Goal: Information Seeking & Learning: Learn about a topic

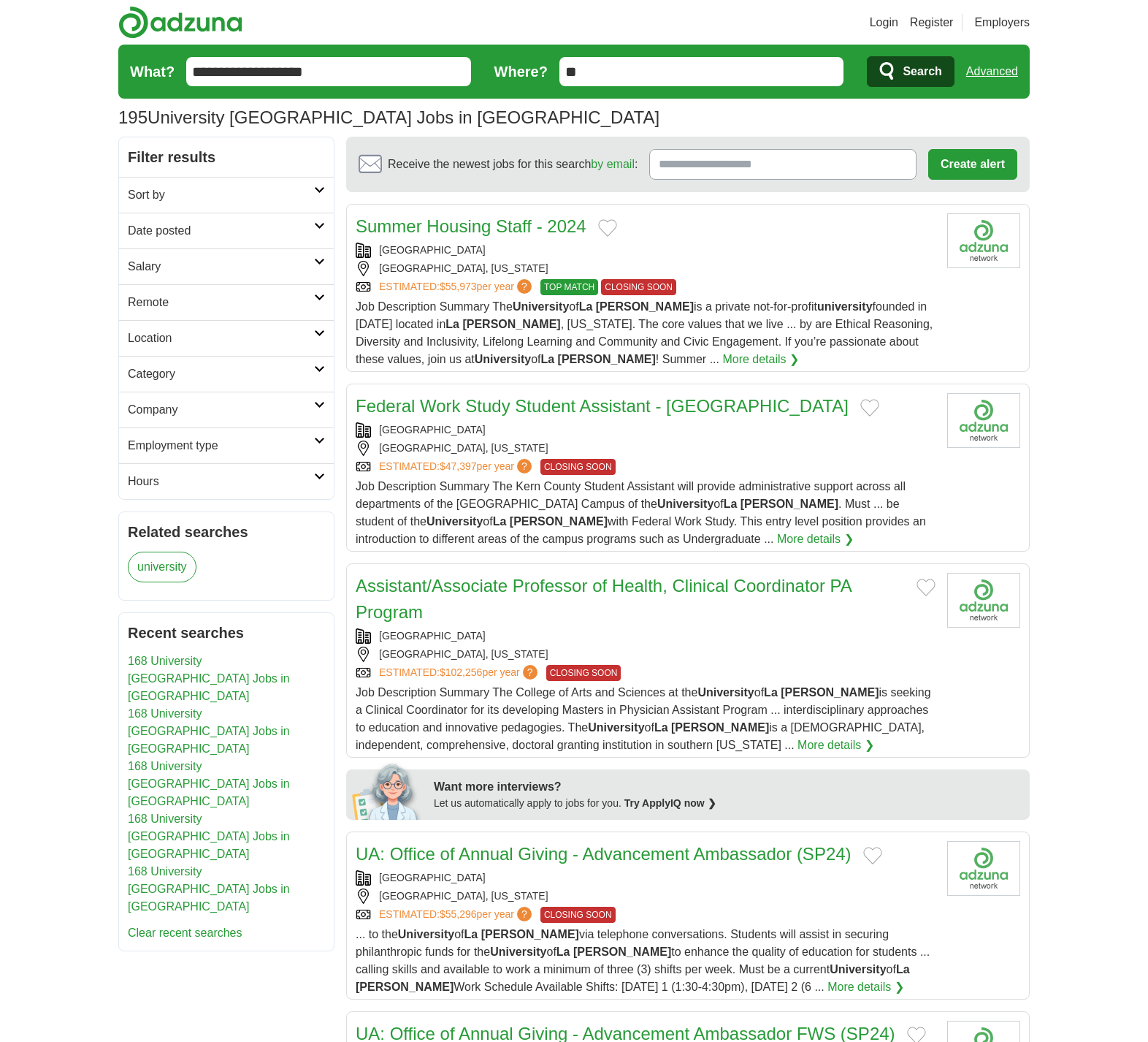
click at [322, 440] on icon at bounding box center [320, 440] width 11 height 7
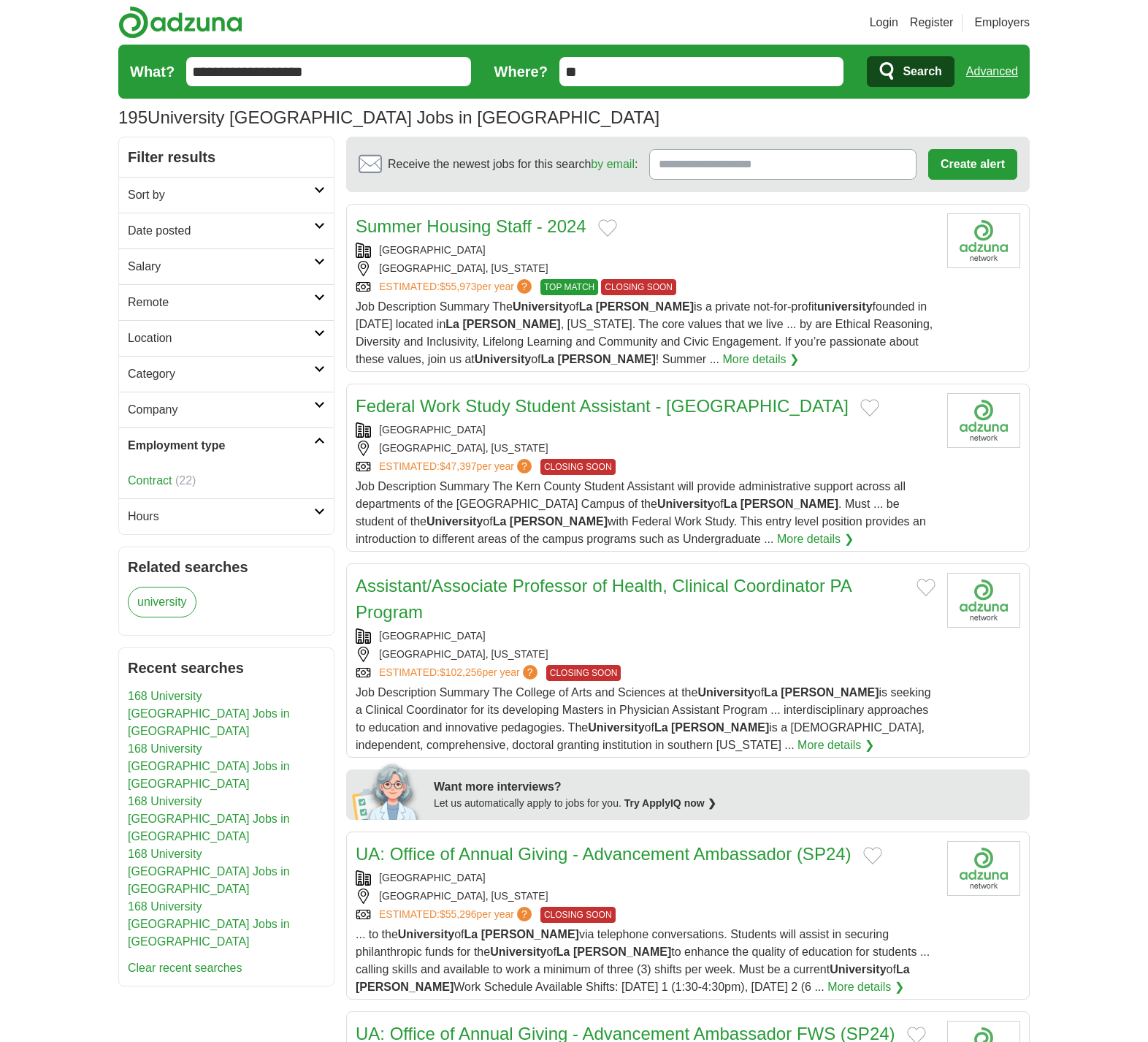
click at [322, 440] on icon at bounding box center [320, 440] width 11 height 7
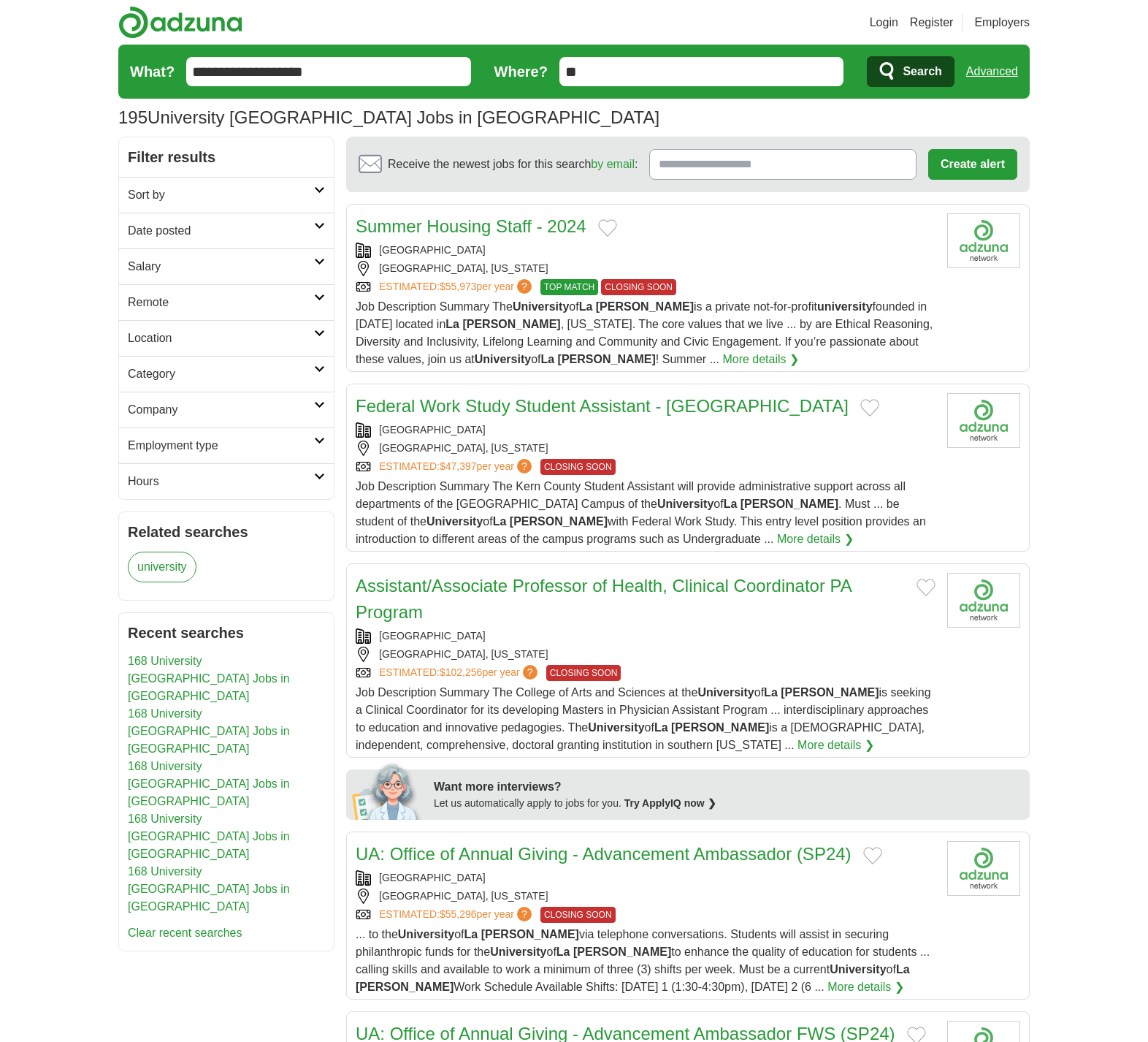
click at [320, 369] on icon at bounding box center [320, 369] width 11 height 7
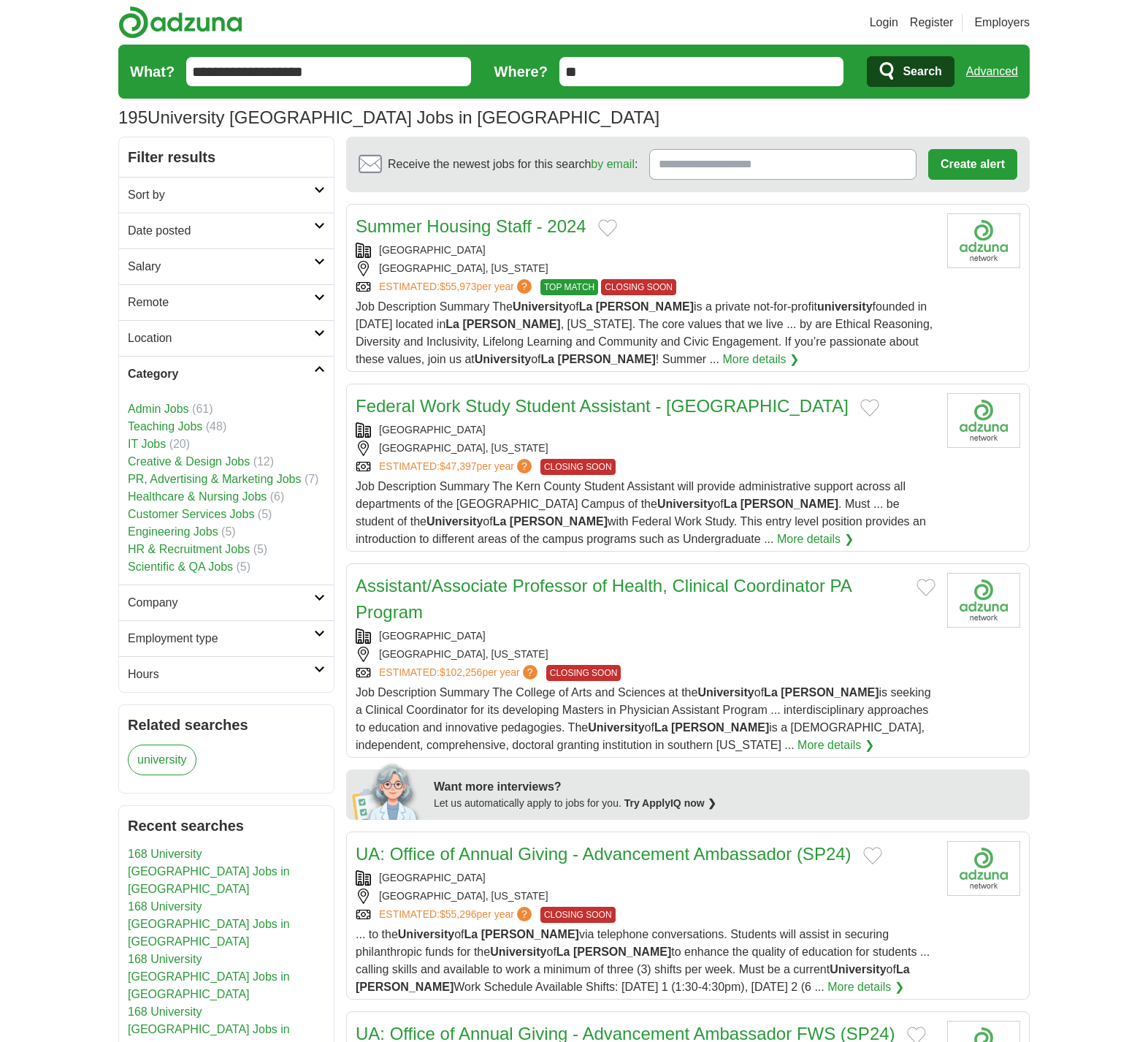
click at [315, 190] on icon at bounding box center [320, 189] width 11 height 7
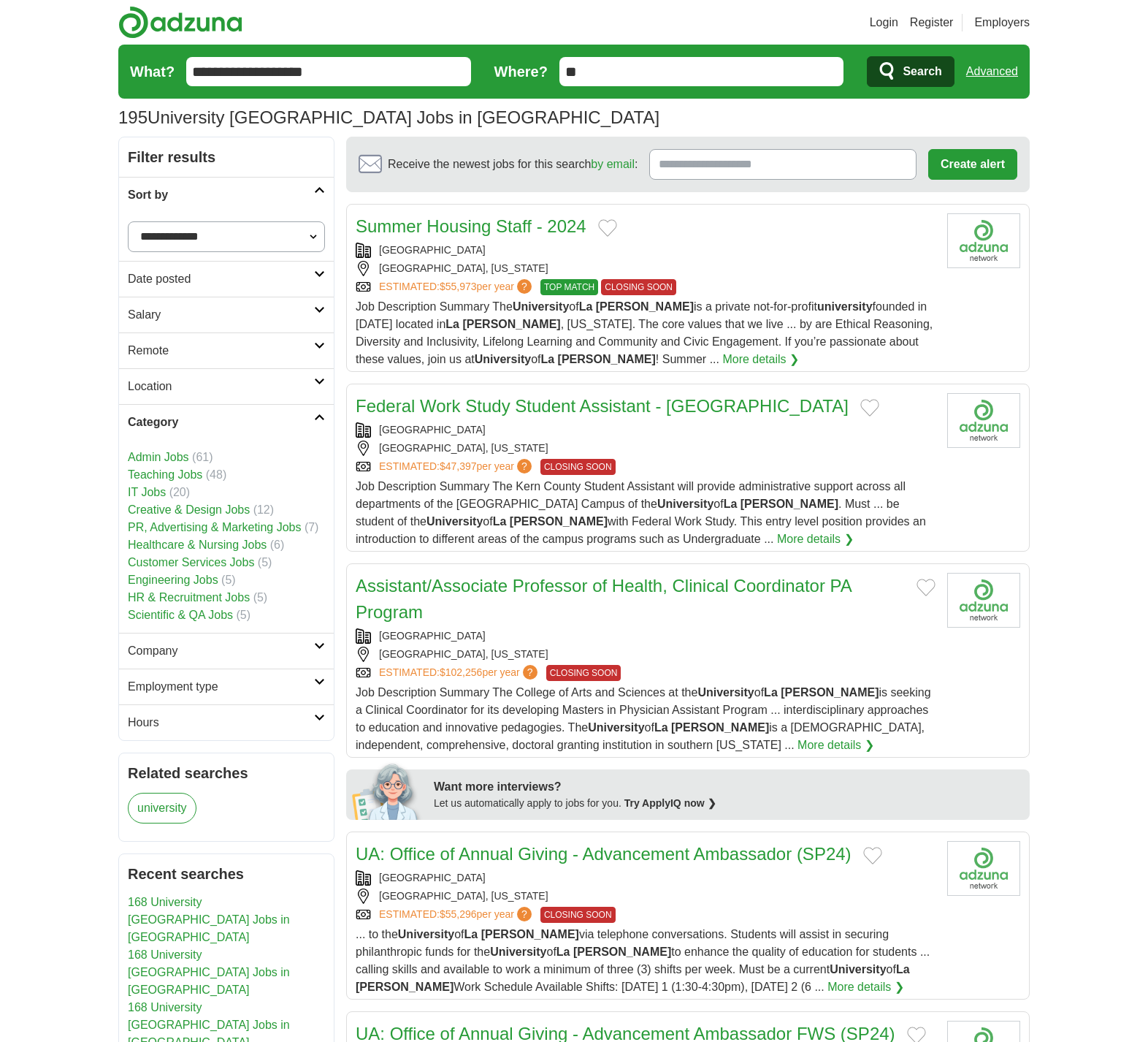
click at [309, 239] on select "**********" at bounding box center [226, 236] width 197 height 31
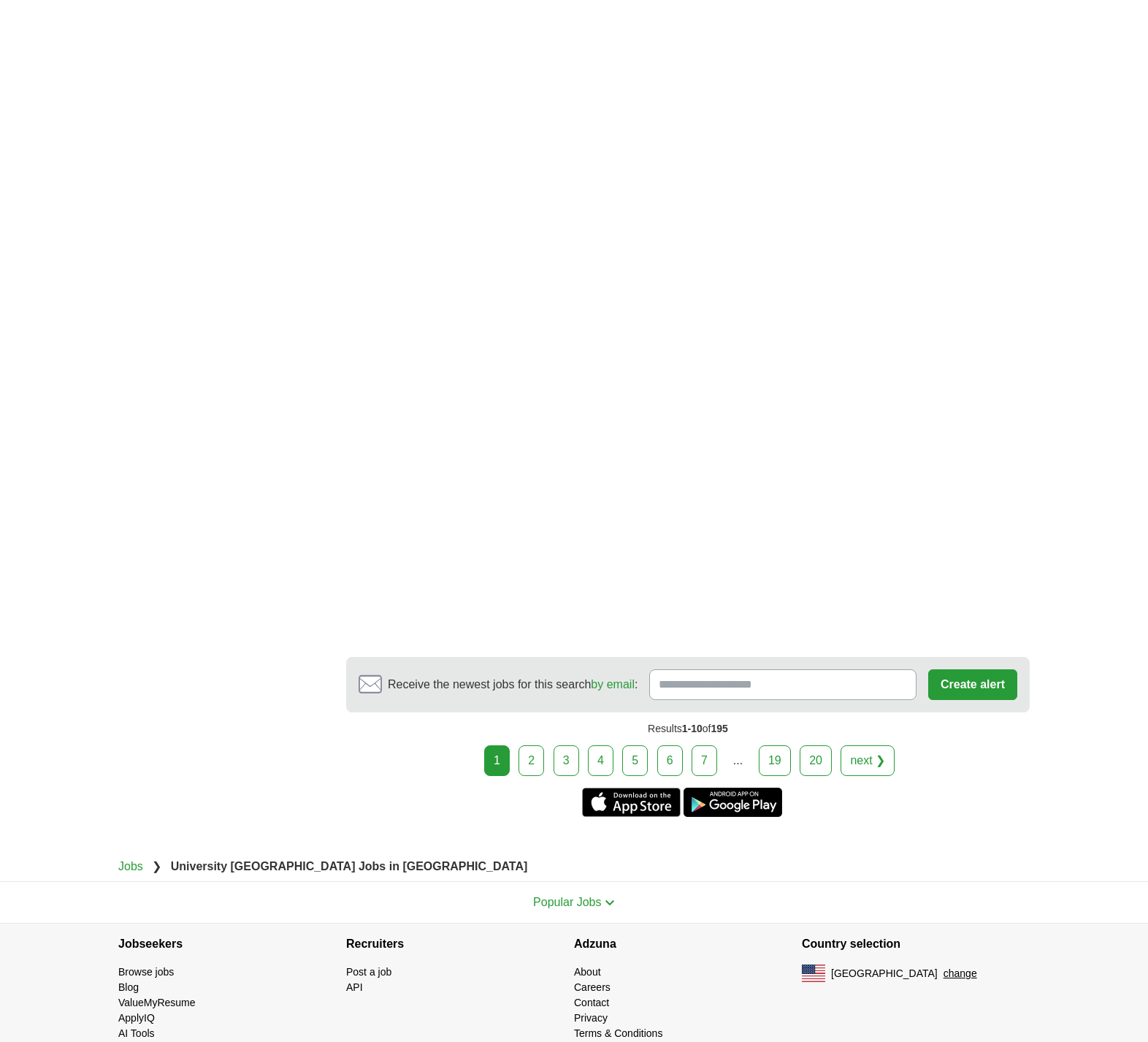
scroll to position [2202, 0]
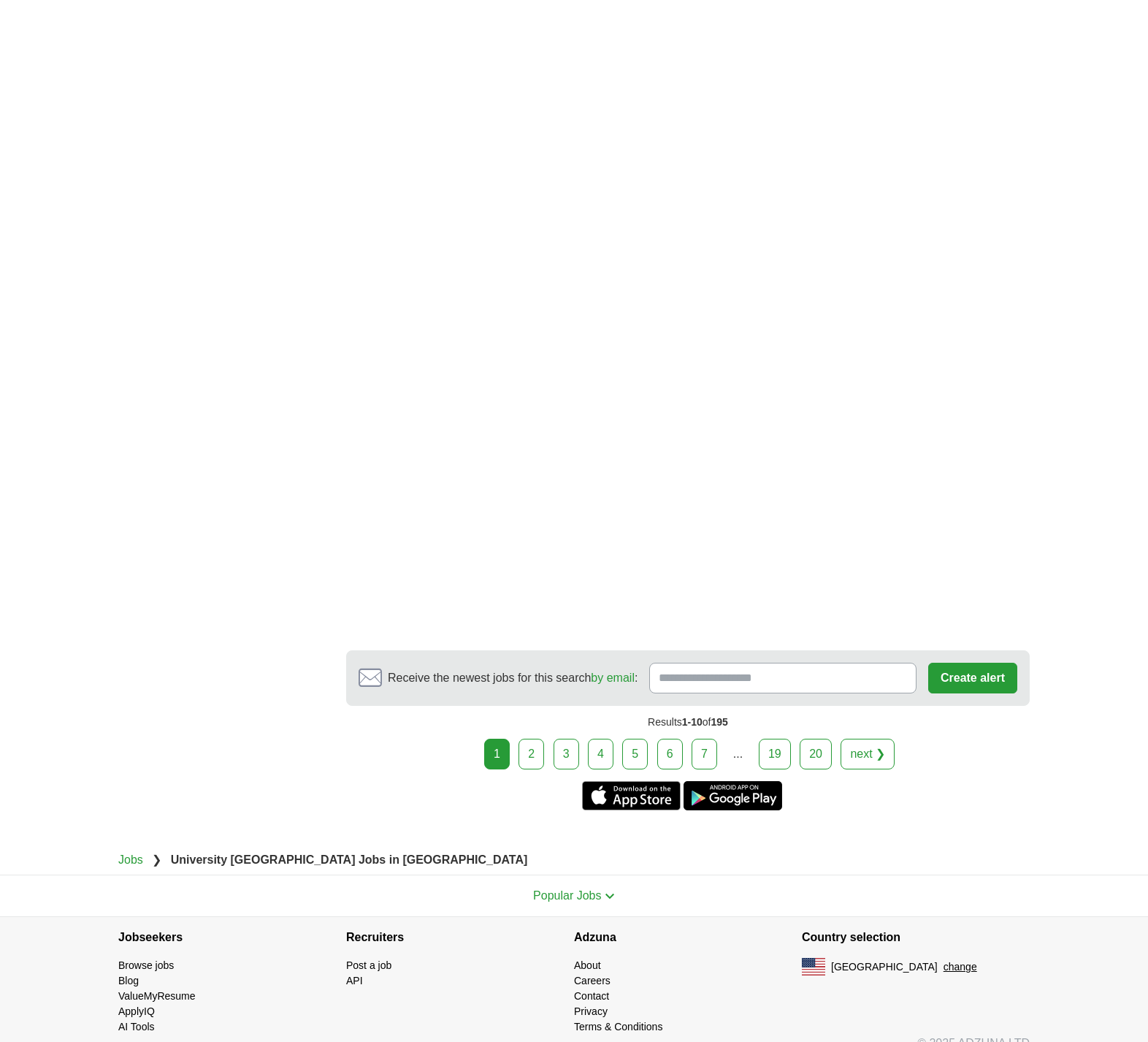
click at [861, 760] on link "next ❯" at bounding box center [867, 754] width 54 height 31
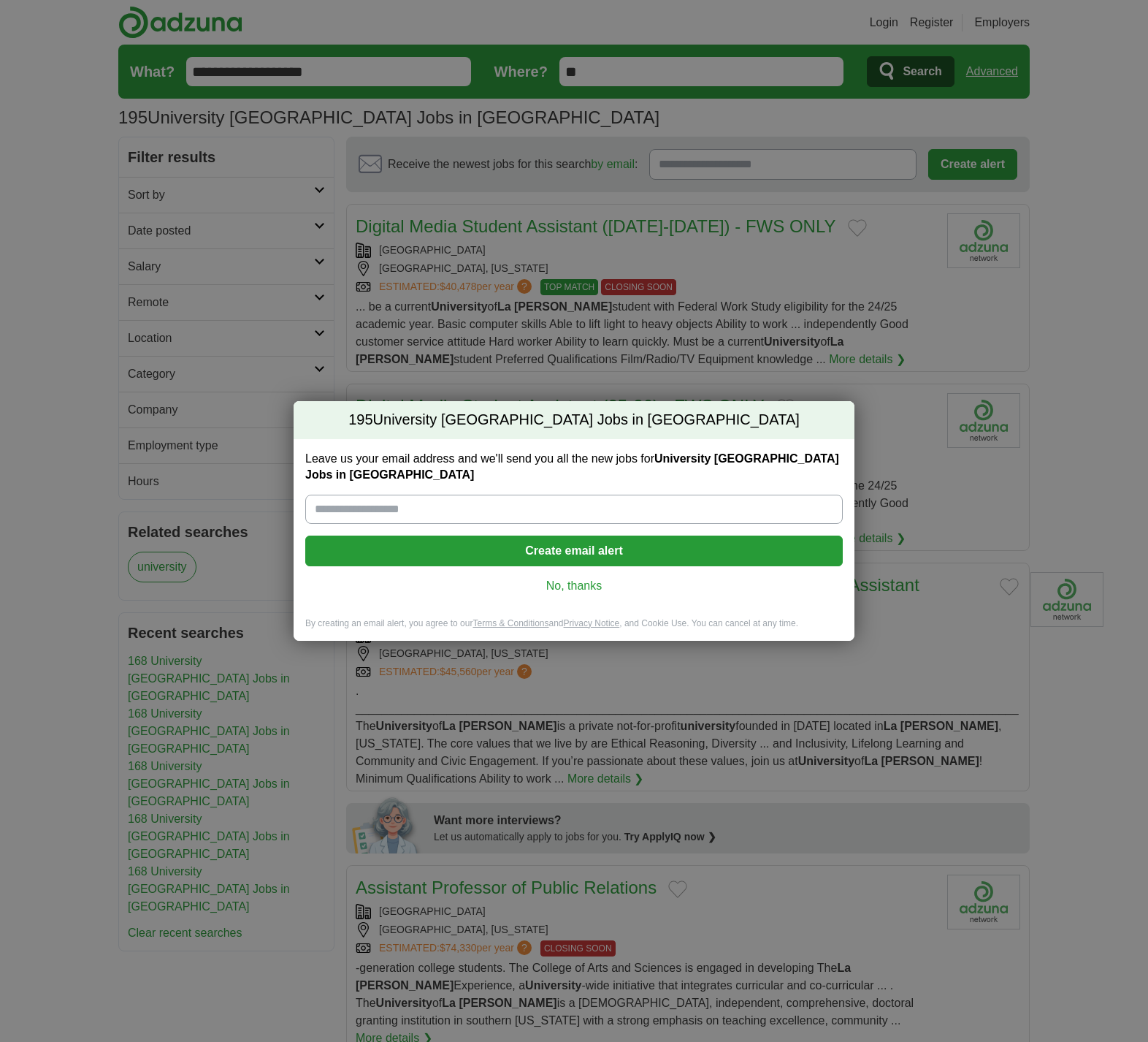
click at [564, 579] on link "No, thanks" at bounding box center [574, 586] width 514 height 16
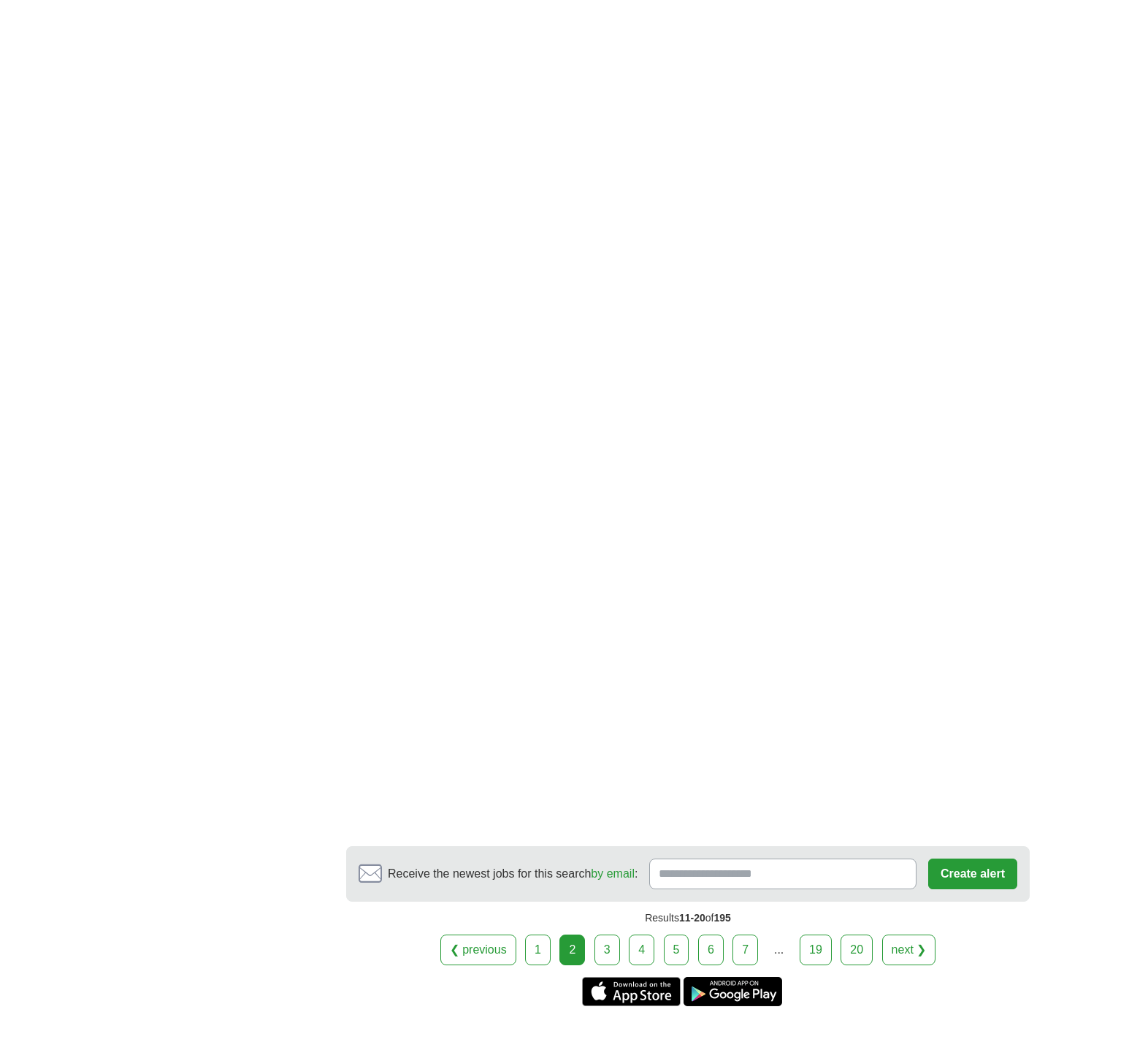
scroll to position [2368, 0]
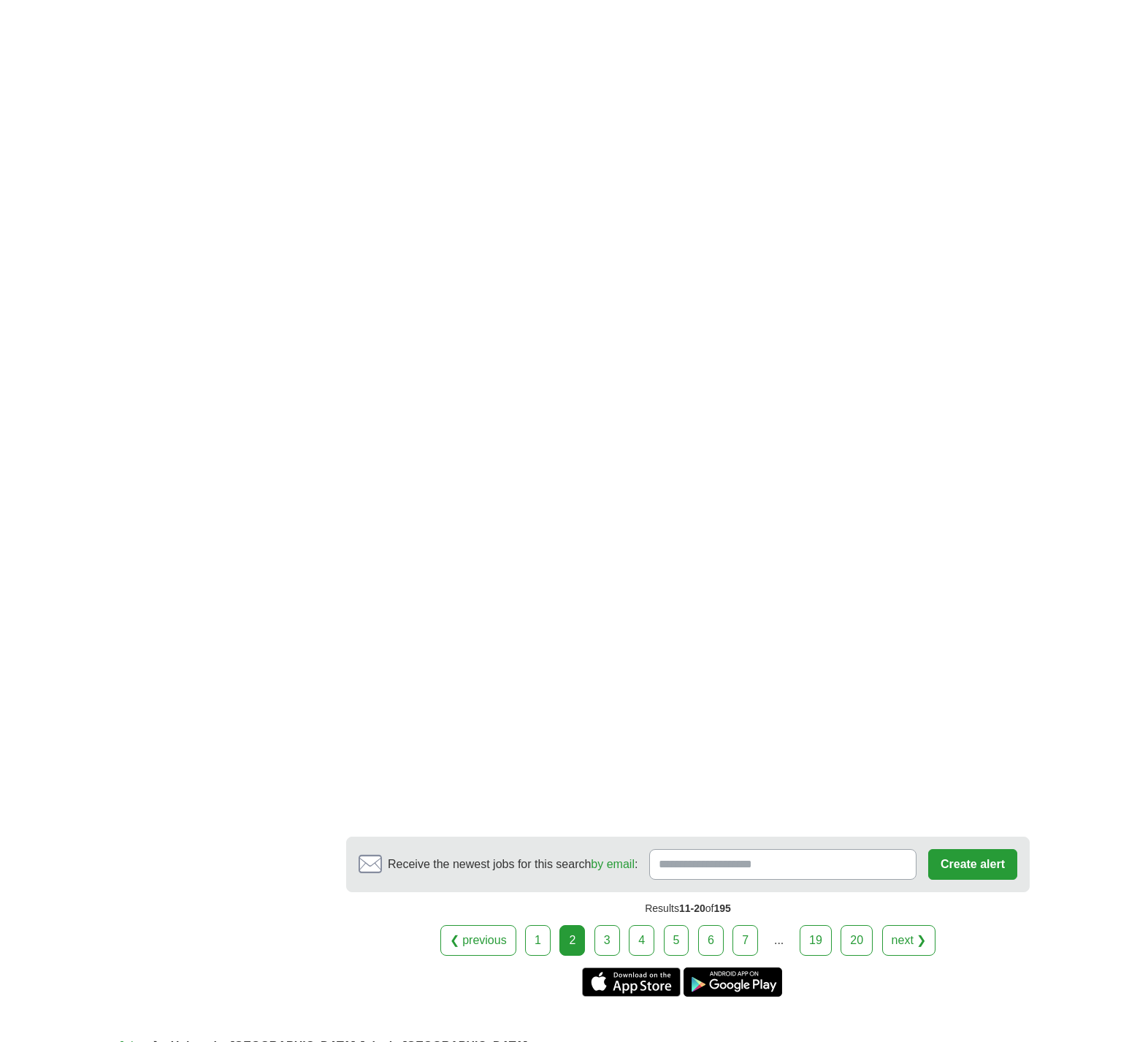
click at [902, 928] on link "next ❯" at bounding box center [909, 940] width 54 height 31
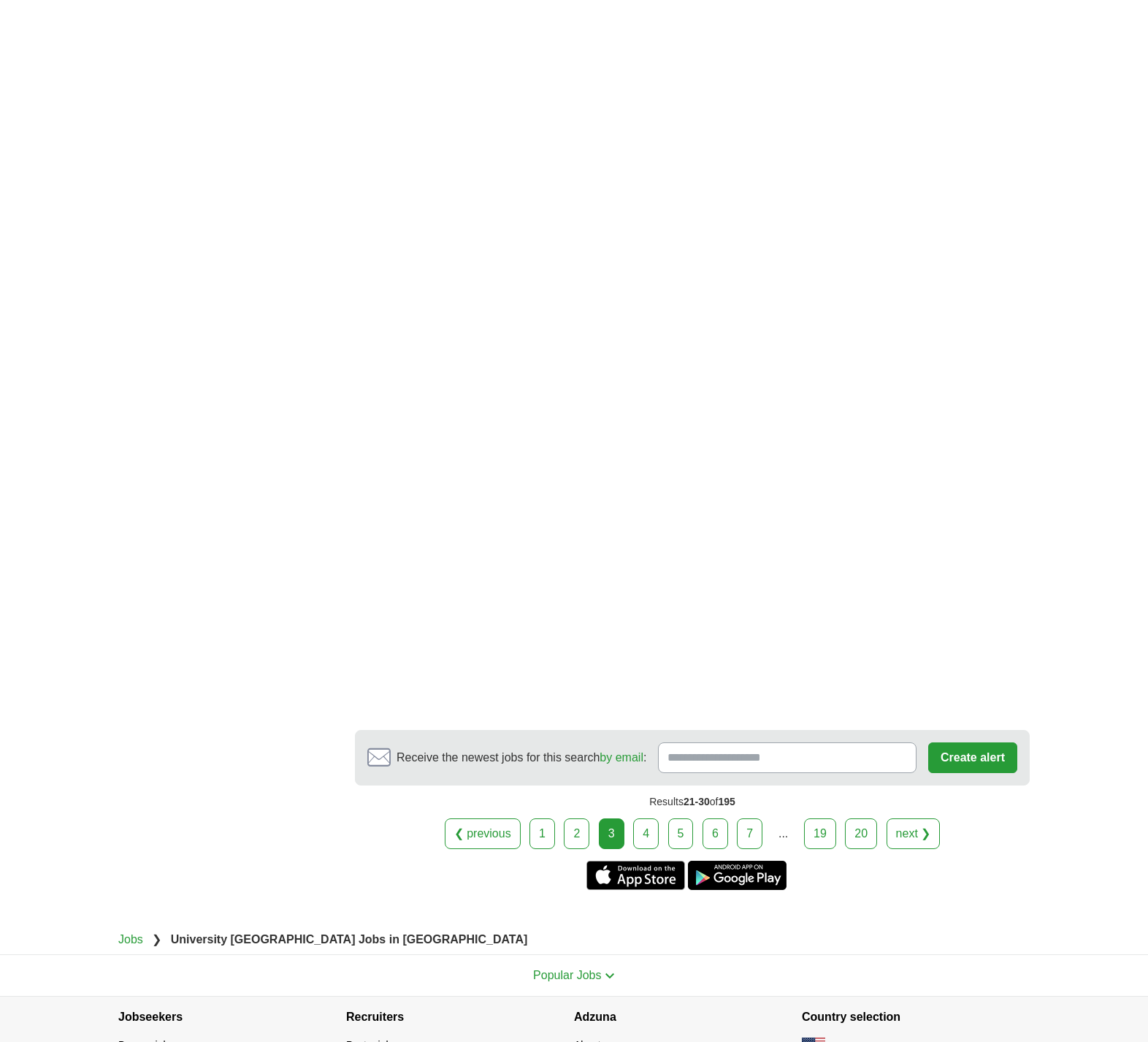
scroll to position [2142, 0]
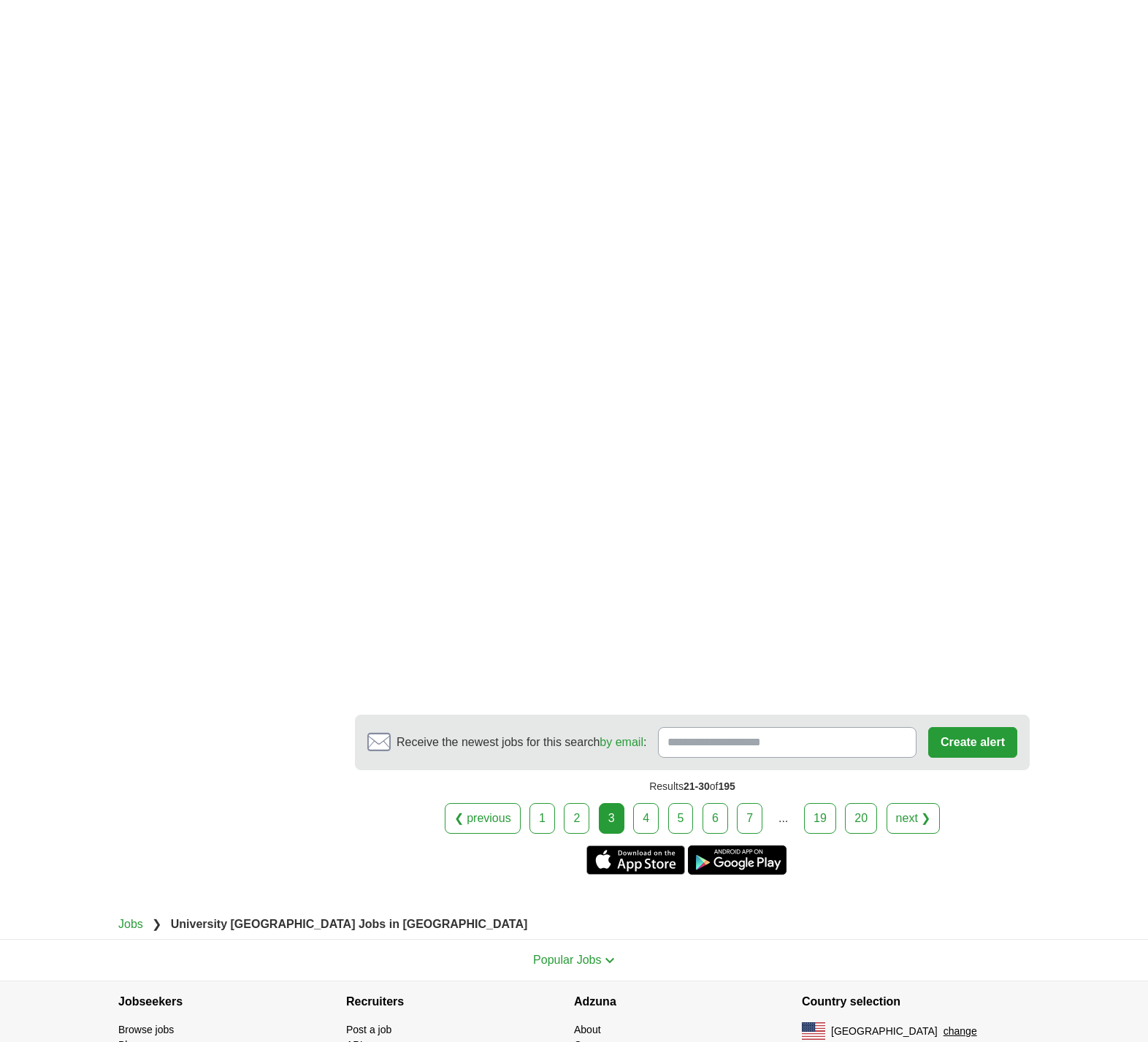
click at [920, 820] on link "next ❯" at bounding box center [913, 818] width 54 height 31
click at [649, 820] on link "4" at bounding box center [646, 818] width 25 height 31
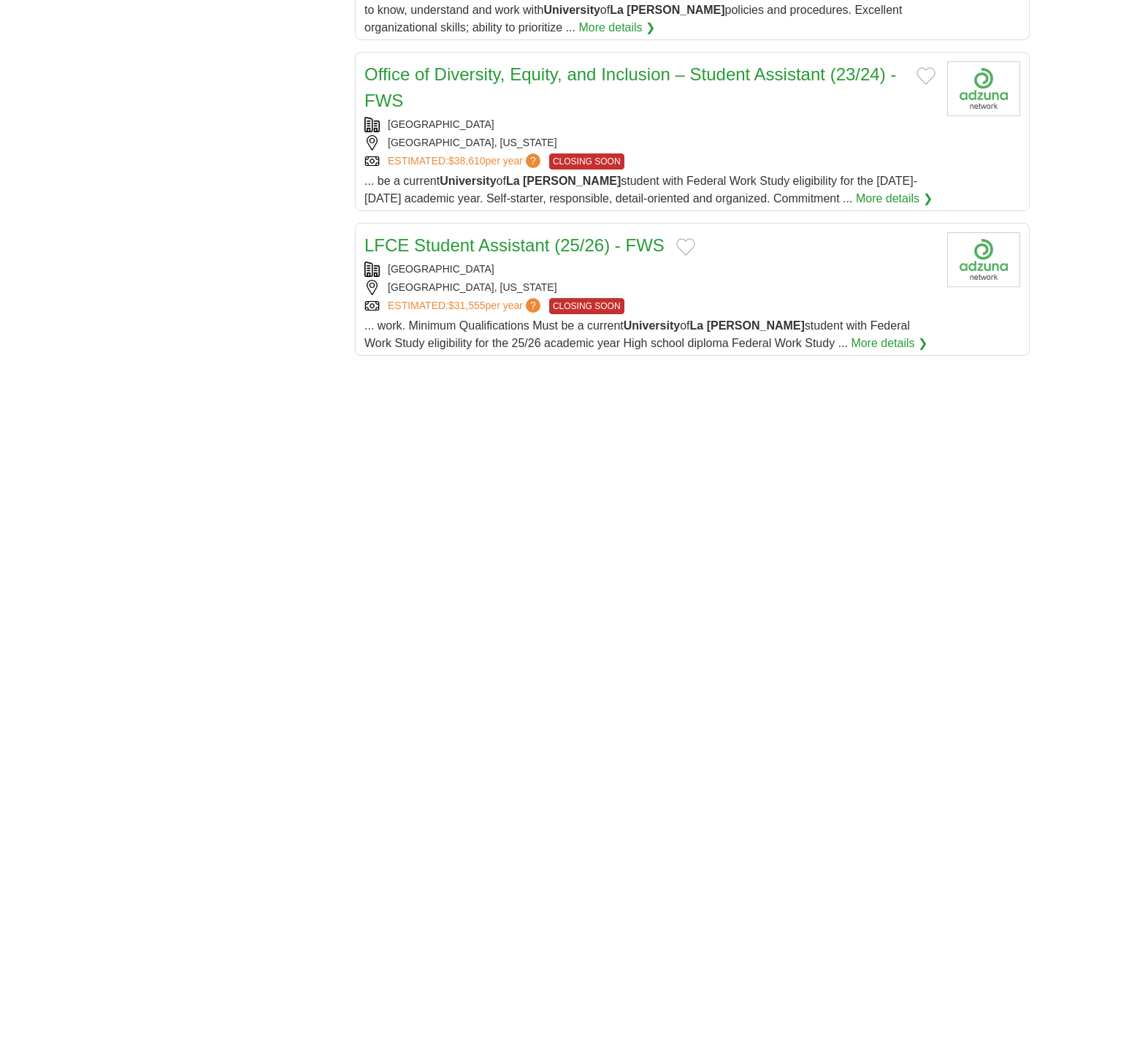
scroll to position [1605, 0]
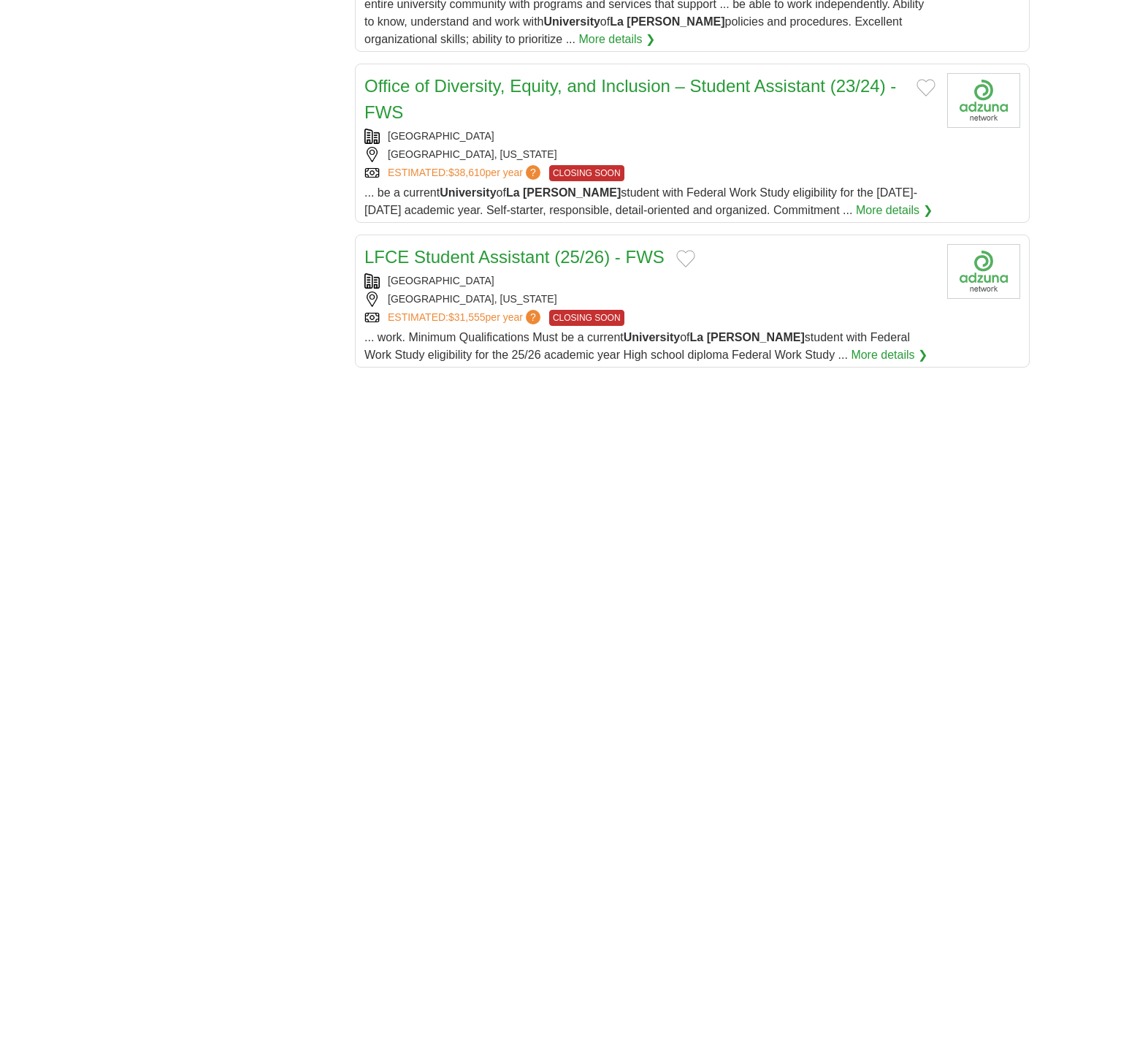
click at [547, 261] on link "LFCE Student Assistant (25/26) - FWS" at bounding box center [514, 256] width 300 height 20
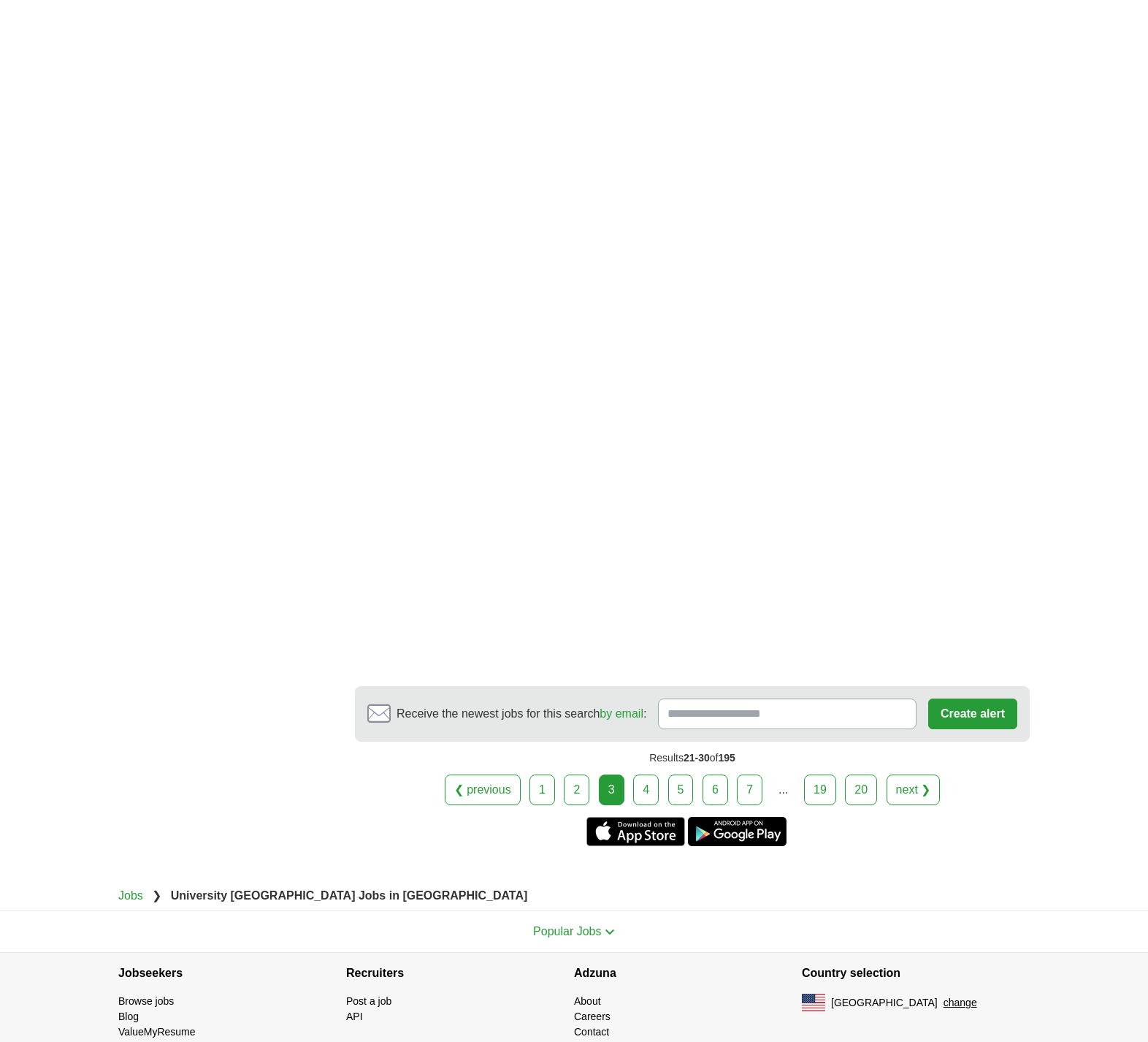
scroll to position [2230, 0]
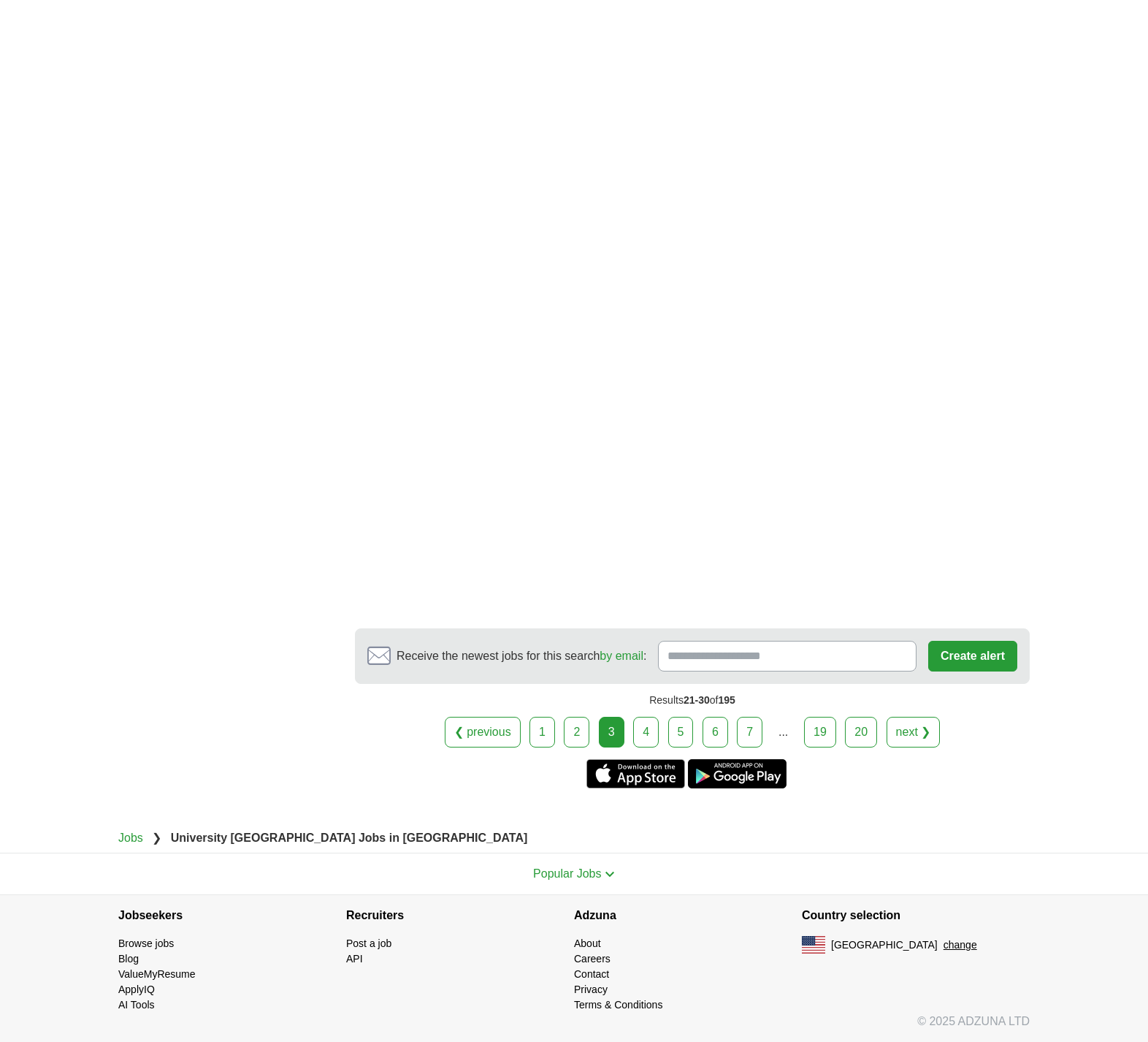
click at [647, 726] on link "4" at bounding box center [646, 732] width 25 height 31
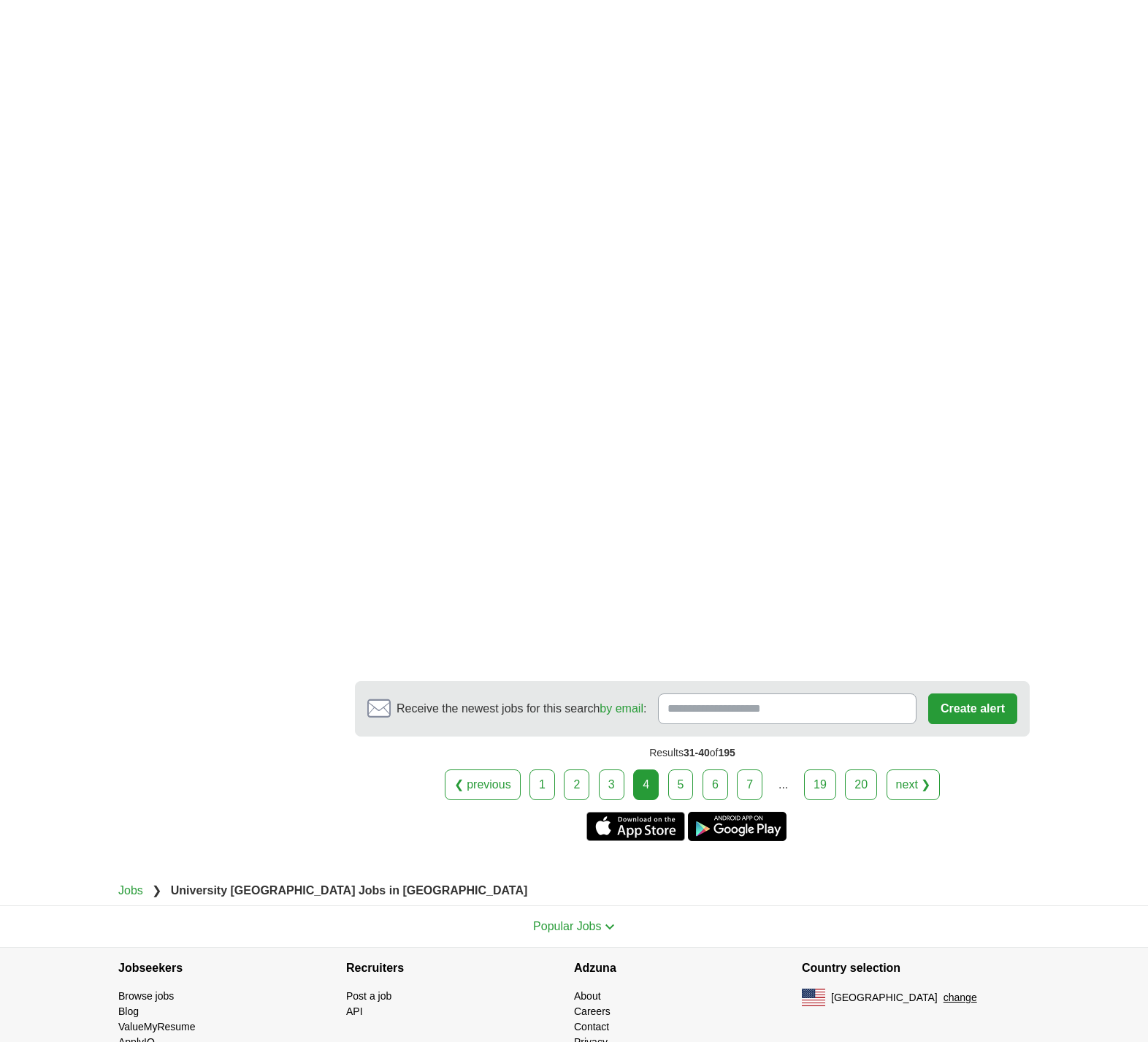
scroll to position [2066, 0]
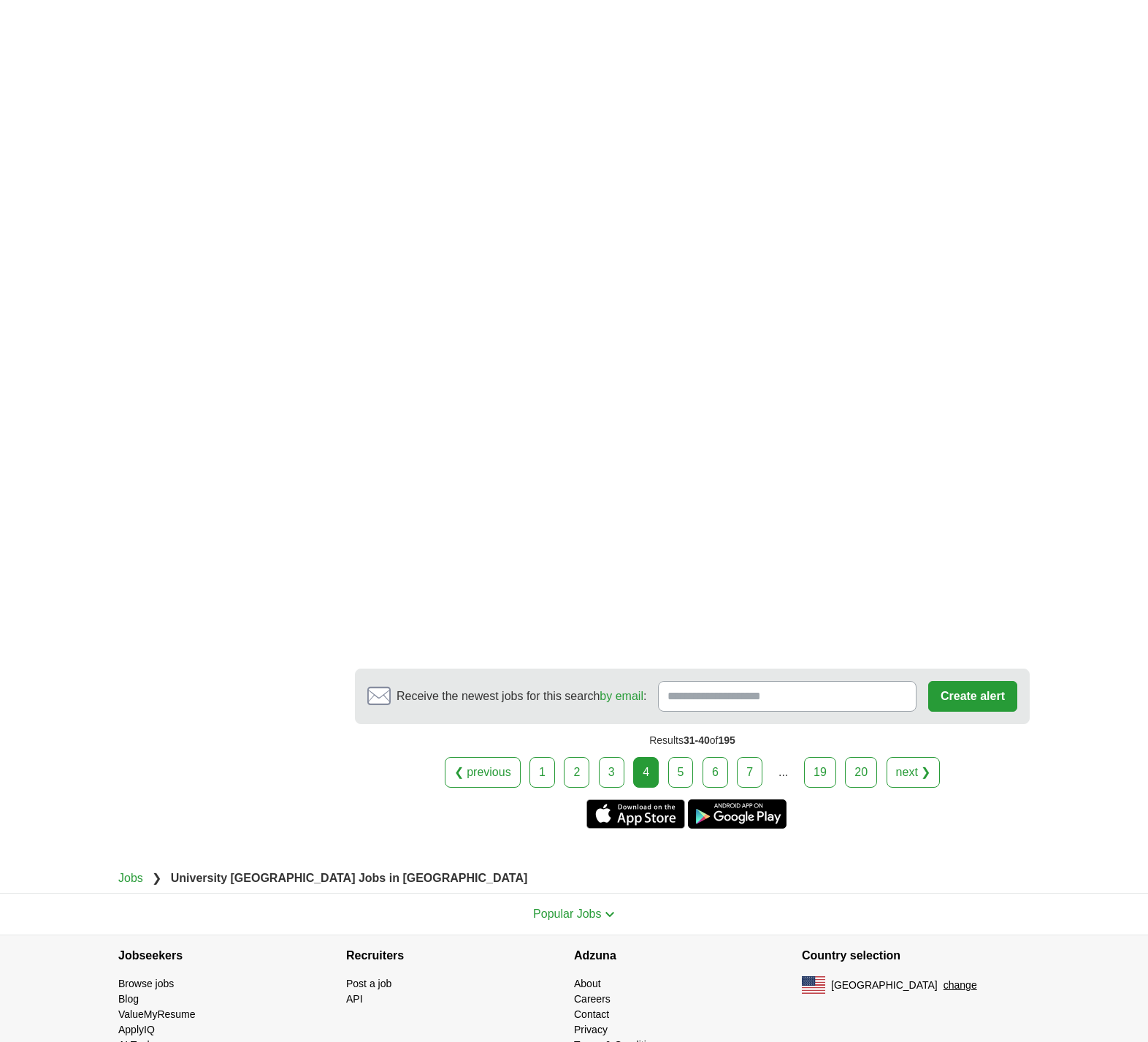
click at [685, 760] on link "5" at bounding box center [681, 772] width 25 height 31
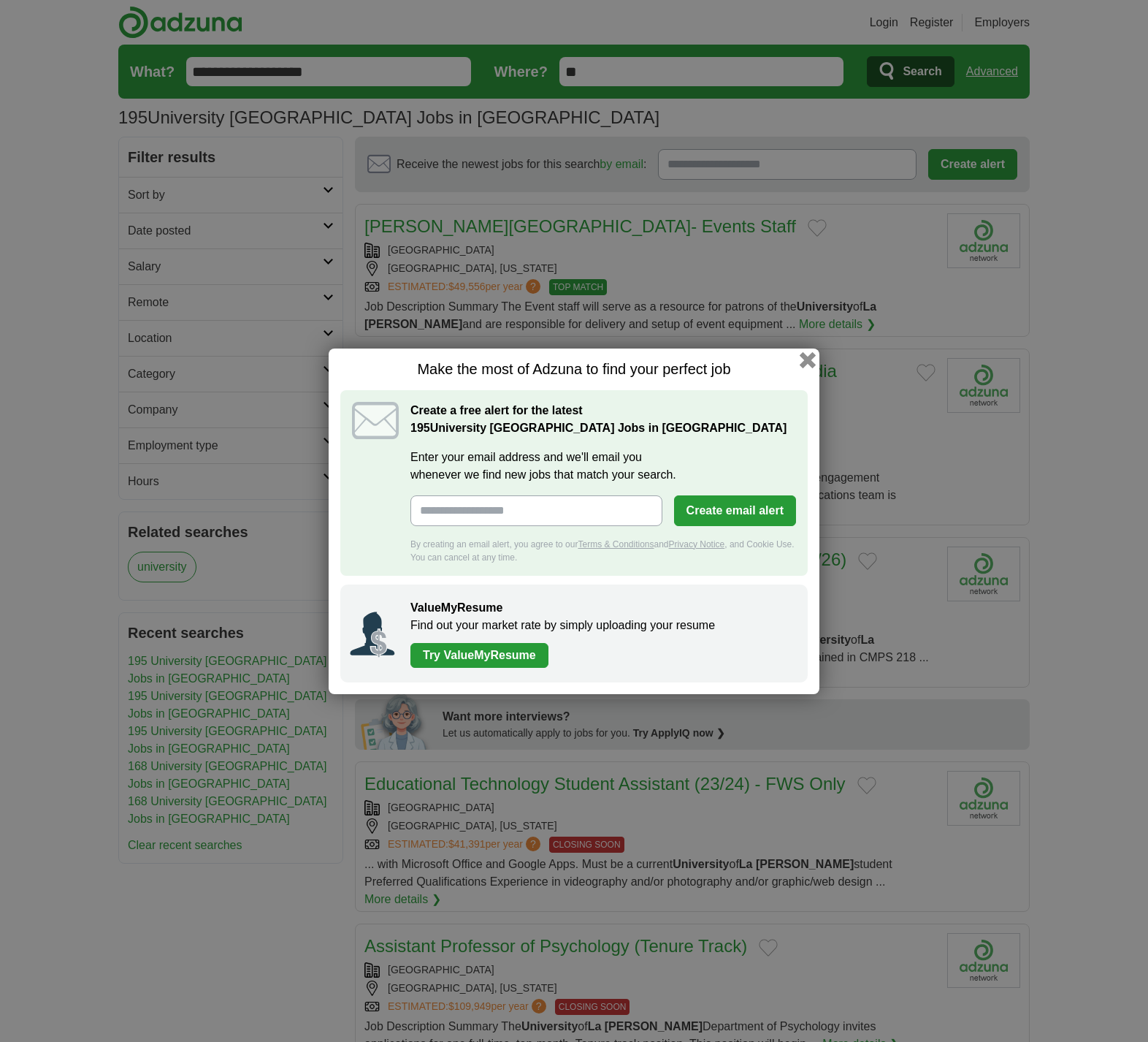
click at [806, 358] on button "button" at bounding box center [808, 359] width 16 height 16
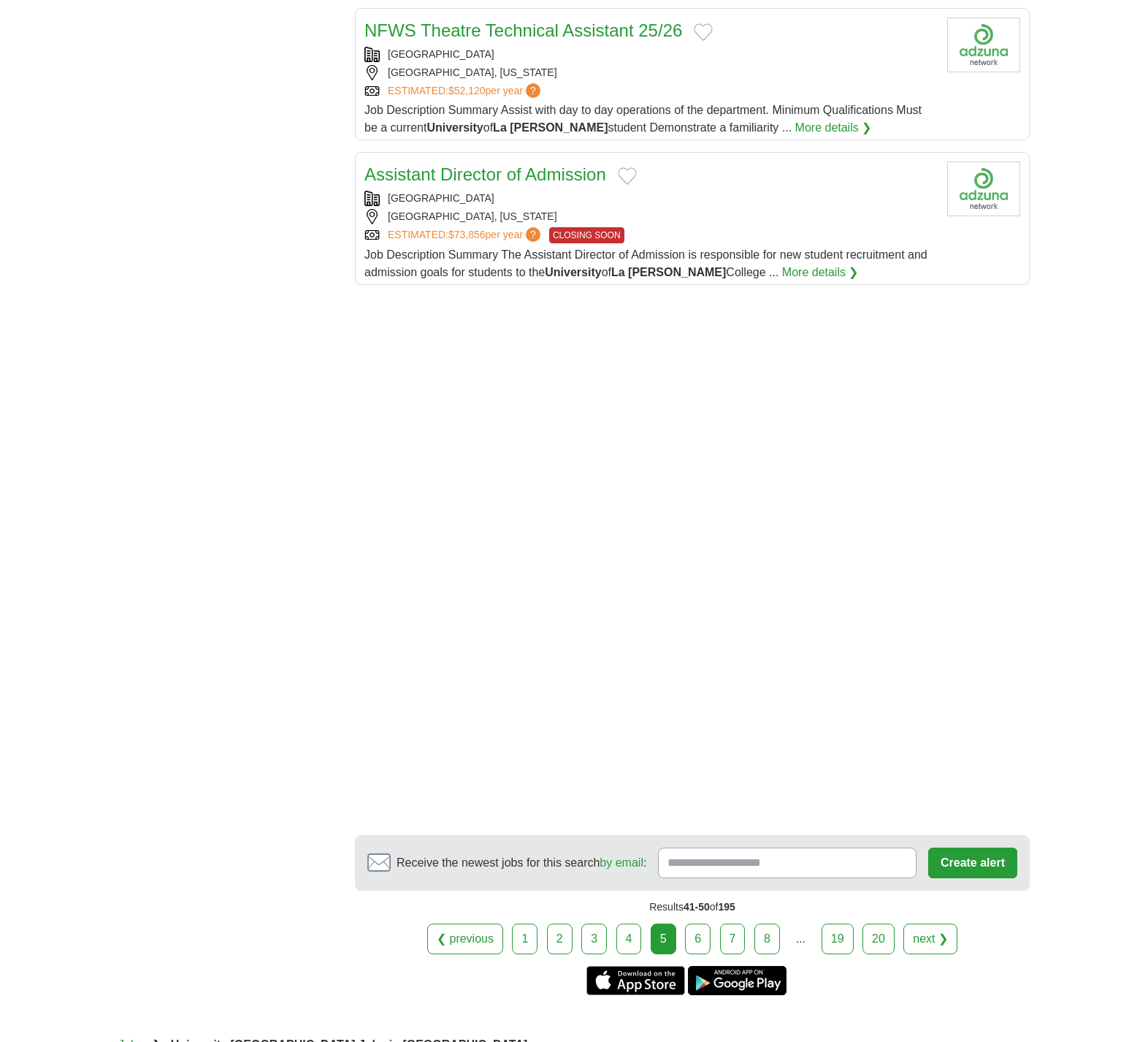
scroll to position [1603, 0]
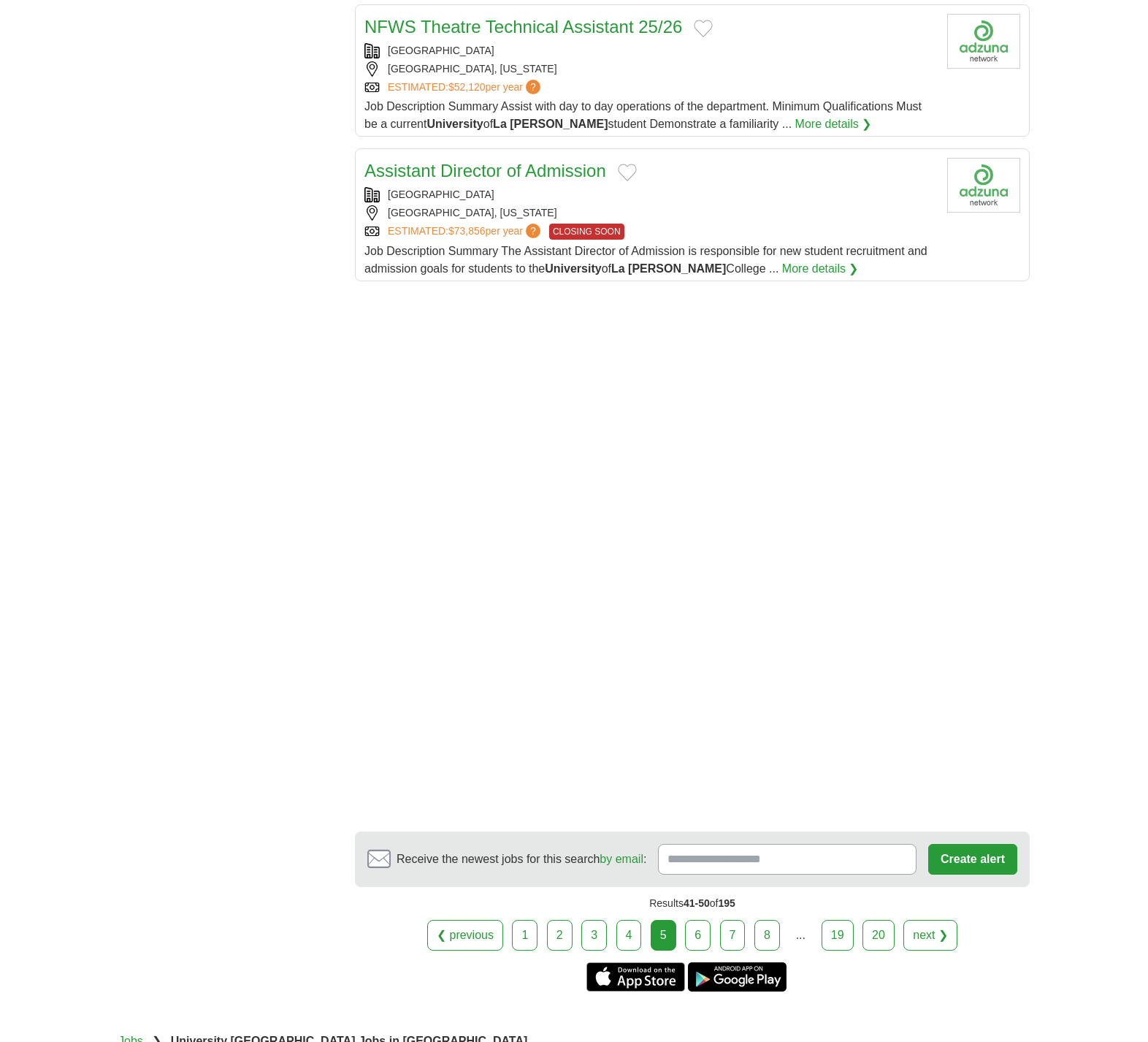
click at [700, 920] on link "6" at bounding box center [698, 935] width 25 height 31
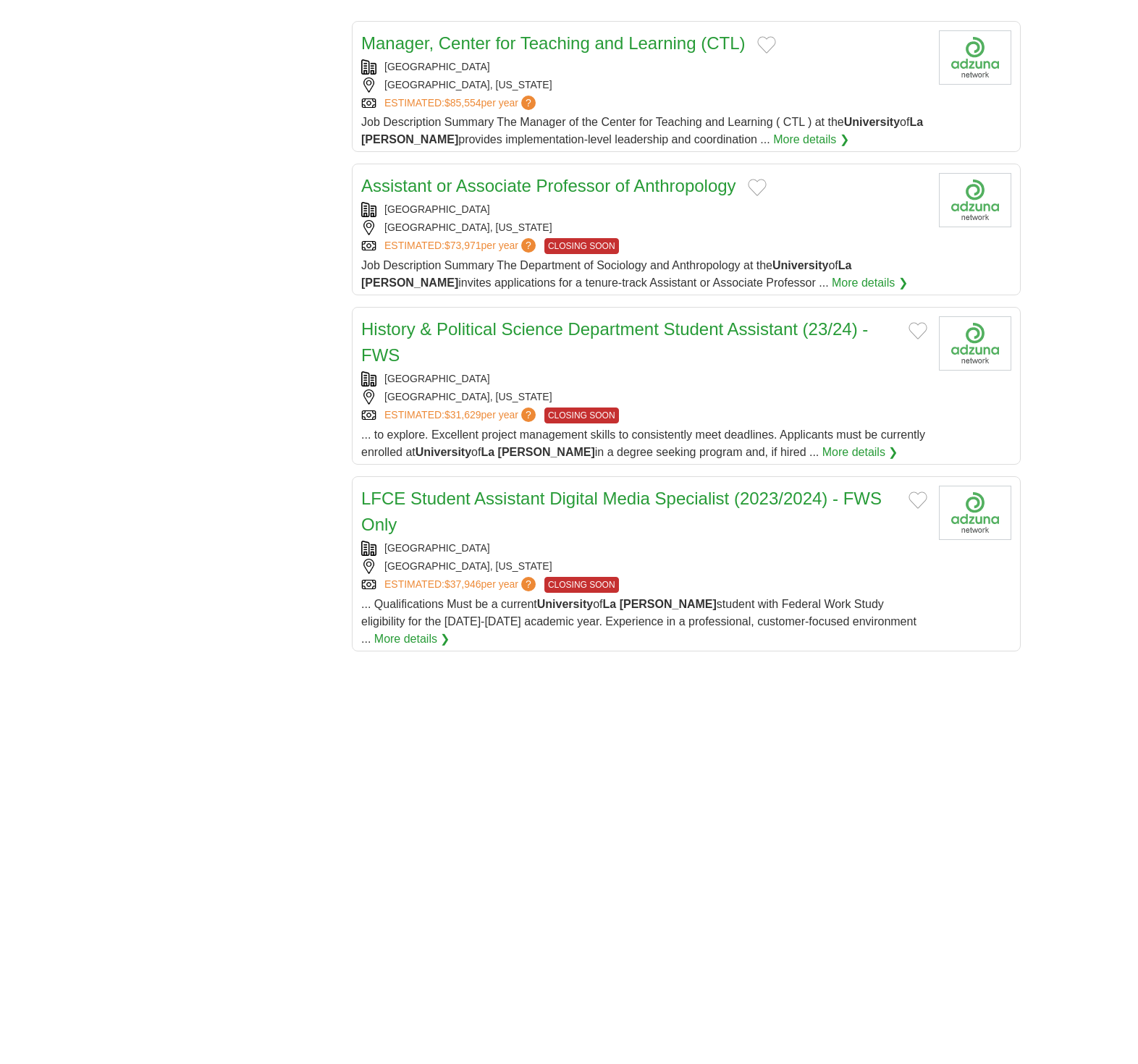
scroll to position [1363, 0]
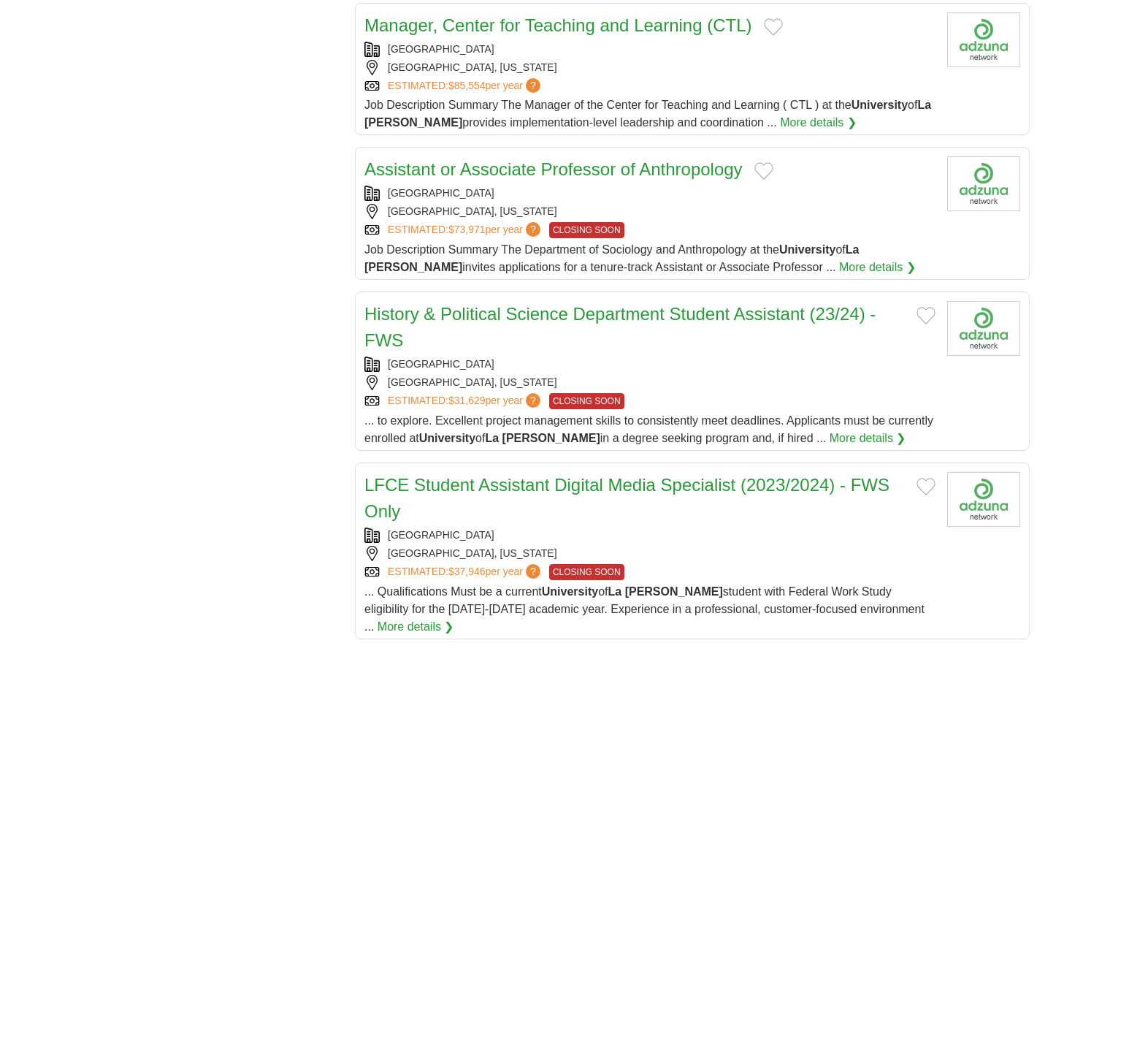
click at [680, 475] on link "LFCE Student Assistant Digital Media Specialist (2023/2024) - FWS Only" at bounding box center [627, 498] width 525 height 46
